Goal: Communication & Community: Answer question/provide support

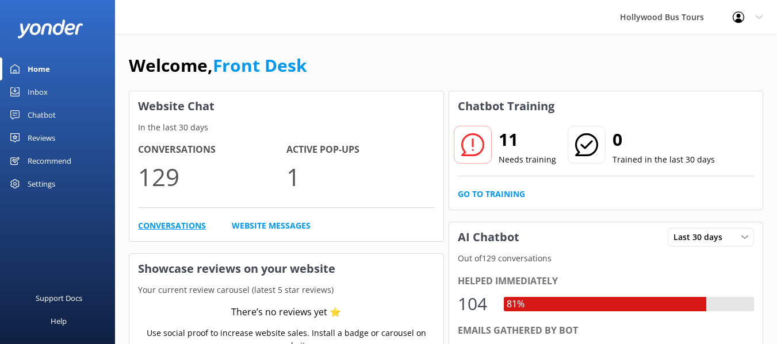
click at [179, 223] on link "Conversations" at bounding box center [172, 226] width 68 height 13
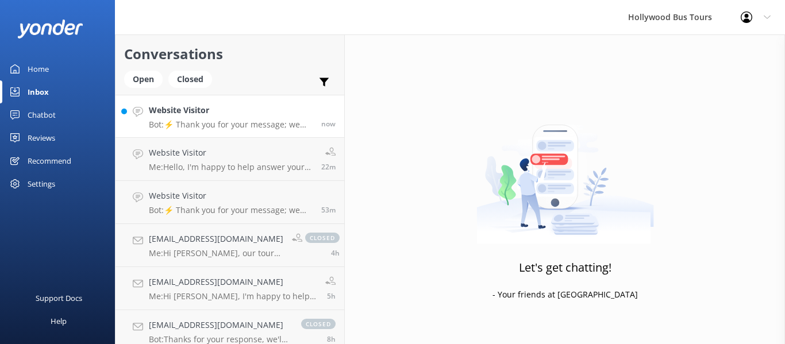
click at [268, 113] on h4 "Website Visitor" at bounding box center [231, 110] width 164 height 13
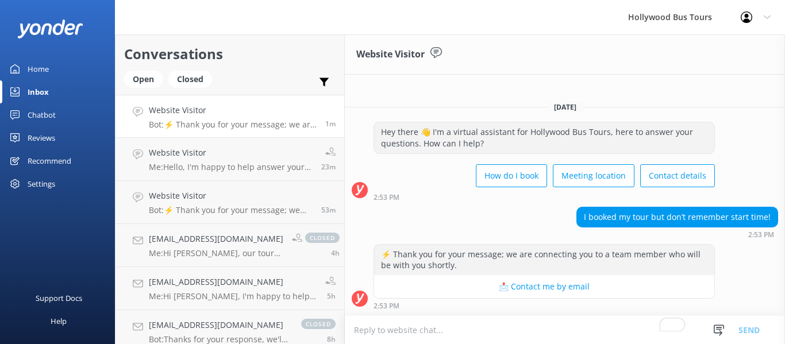
click at [460, 322] on textarea "To enrich screen reader interactions, please activate Accessibility in Grammarl…" at bounding box center [565, 330] width 440 height 28
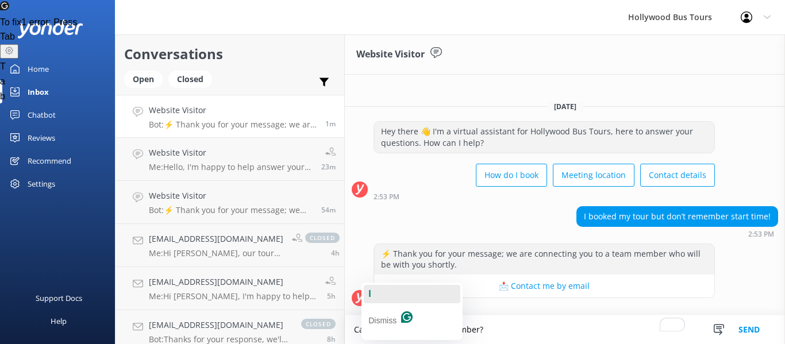
click at [370, 298] on span "I" at bounding box center [370, 294] width 2 height 10
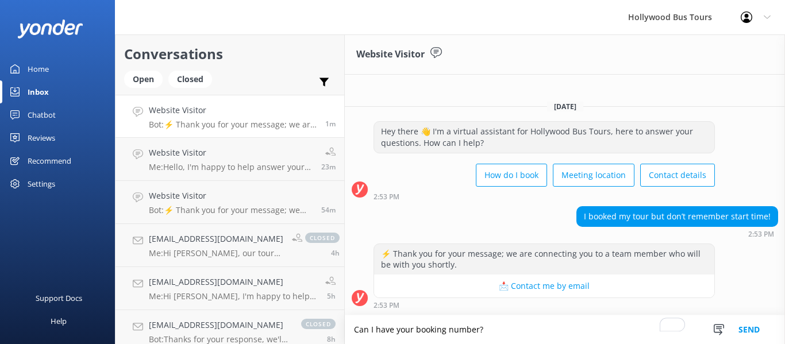
type textarea "Can I have your booking number?"
click at [750, 334] on button "Send" at bounding box center [749, 330] width 43 height 29
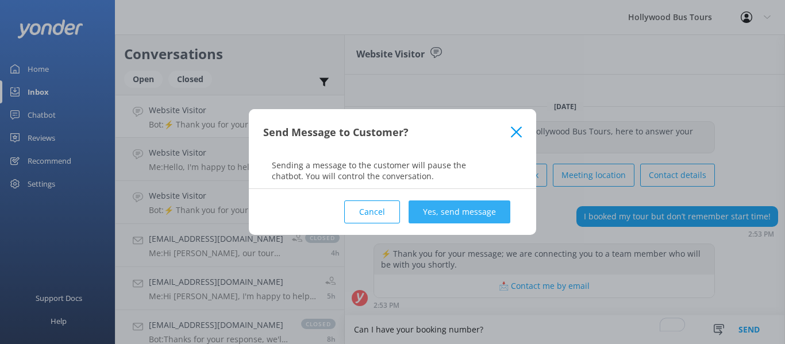
click at [424, 206] on button "Yes, send message" at bounding box center [460, 212] width 102 height 23
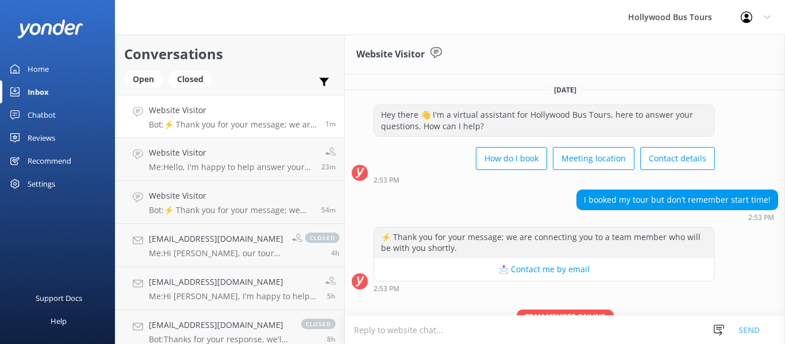
scroll to position [58, 0]
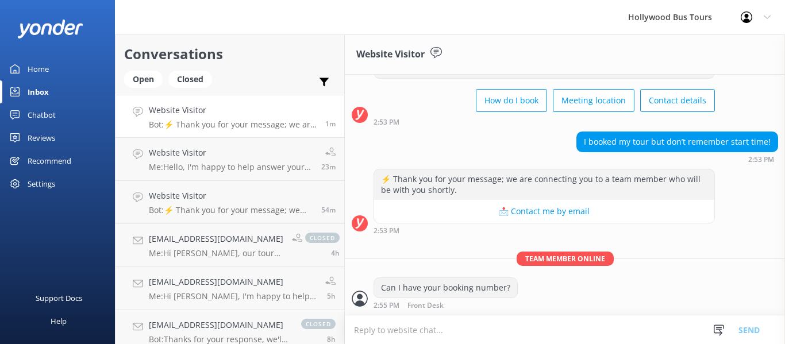
click at [432, 334] on textarea "To enrich screen reader interactions, please activate Accessibility in Grammarl…" at bounding box center [565, 330] width 440 height 28
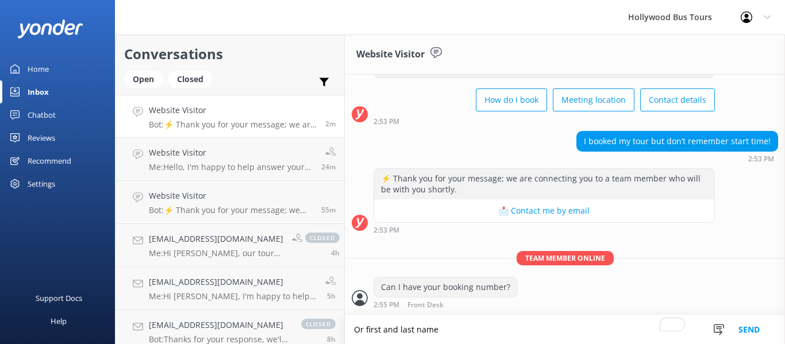
type textarea "Or first and last name"
click at [749, 327] on button "Send" at bounding box center [749, 330] width 43 height 29
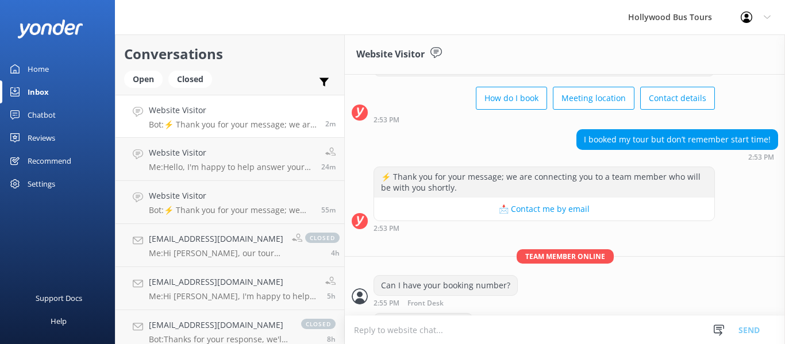
scroll to position [95, 0]
